Goal: Obtain resource: Download file/media

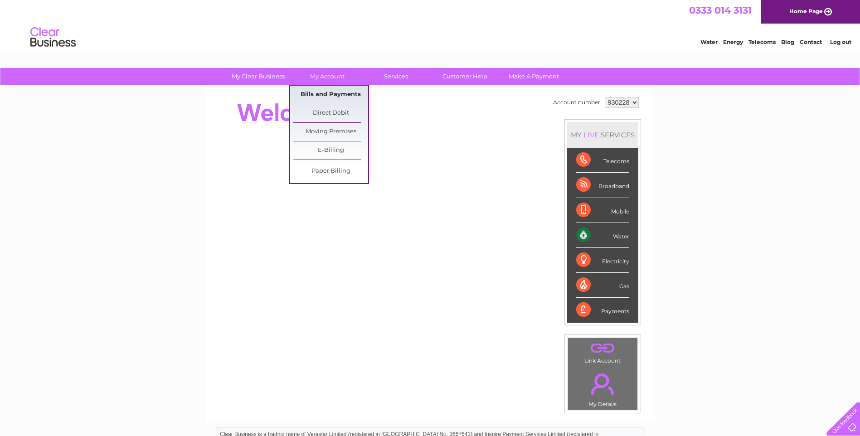
click at [341, 92] on link "Bills and Payments" at bounding box center [330, 95] width 75 height 18
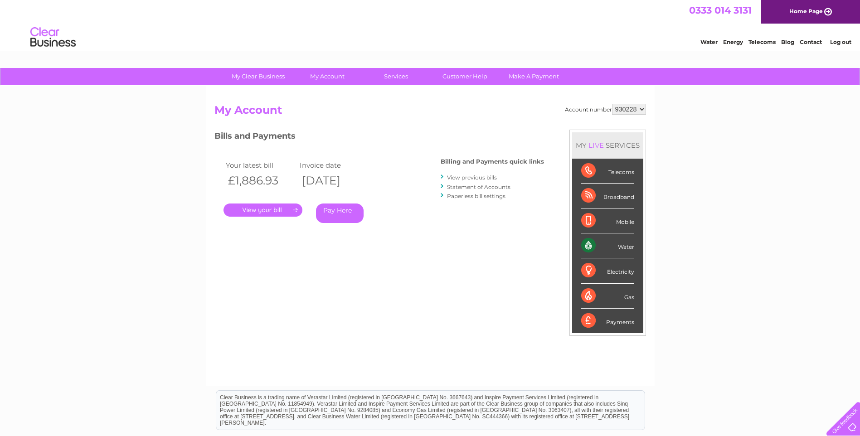
click at [263, 213] on link "." at bounding box center [263, 210] width 79 height 13
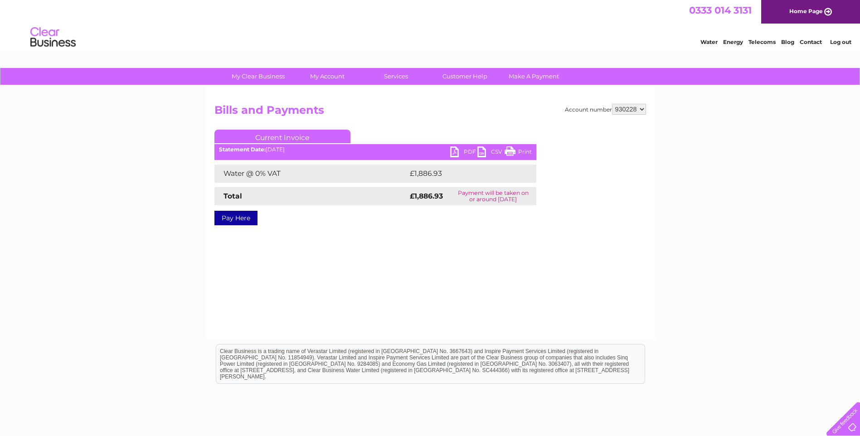
click at [458, 151] on link "PDF" at bounding box center [463, 152] width 27 height 13
click at [456, 153] on link "PDF" at bounding box center [463, 152] width 27 height 13
